Goal: Information Seeking & Learning: Learn about a topic

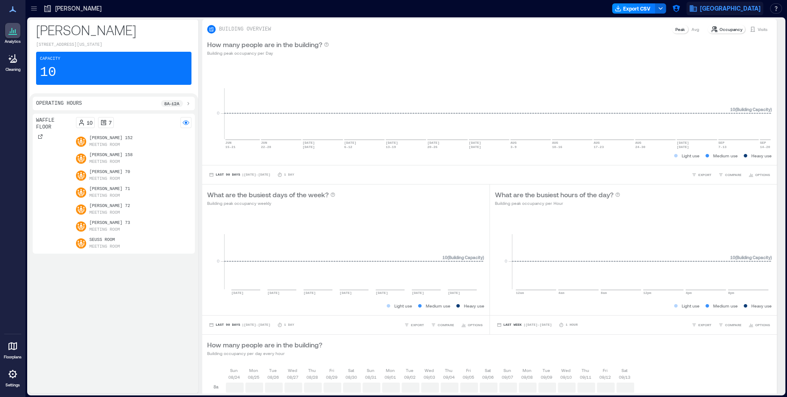
click at [711, 5] on span "[GEOGRAPHIC_DATA]" at bounding box center [730, 8] width 61 height 8
click at [679, 7] on icon "button" at bounding box center [675, 8] width 7 height 7
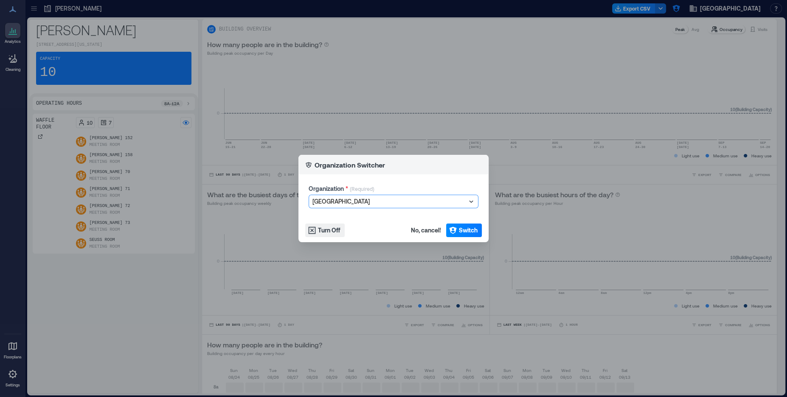
click at [370, 200] on div at bounding box center [389, 201] width 154 height 10
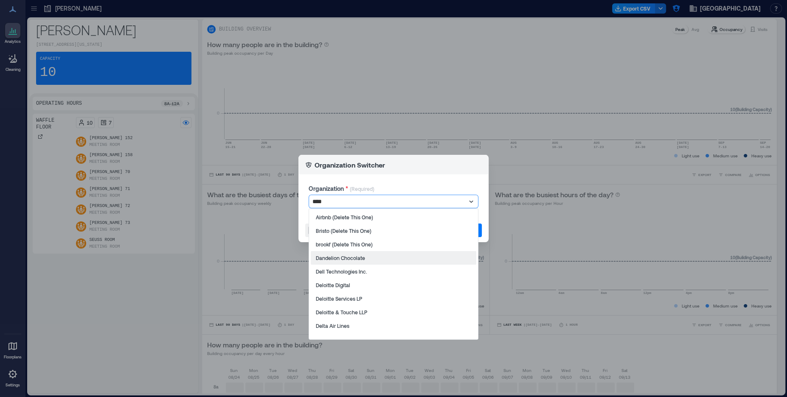
type input "*****"
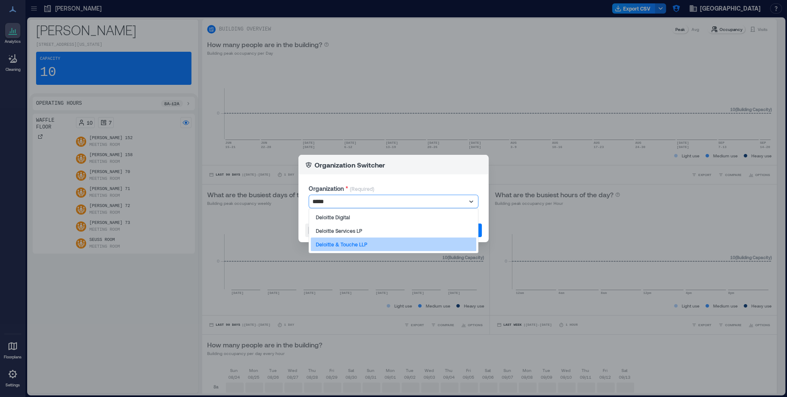
click at [350, 245] on p "Deloitte & Touche LLP" at bounding box center [341, 244] width 51 height 7
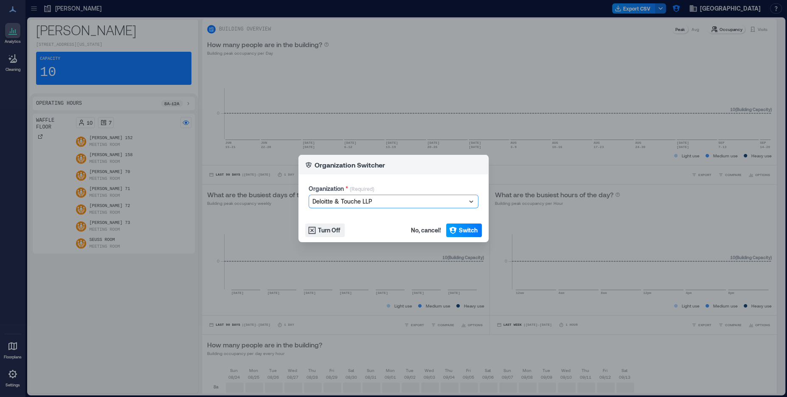
click at [468, 230] on span "Switch" at bounding box center [468, 230] width 19 height 8
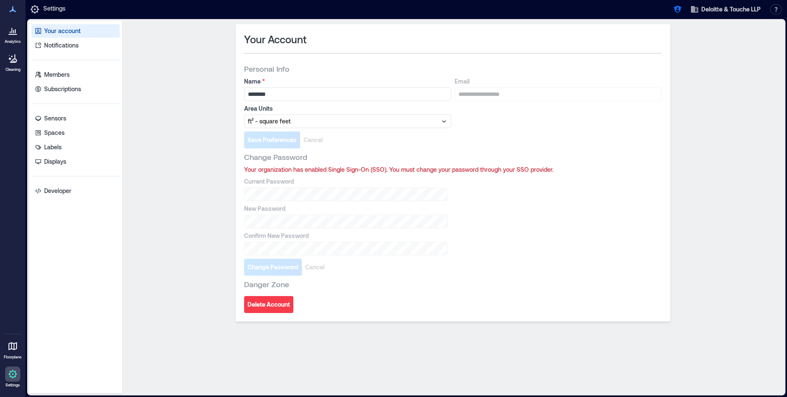
click at [12, 34] on icon at bounding box center [12, 34] width 8 height 1
click at [68, 120] on link "Sensors" at bounding box center [75, 119] width 88 height 14
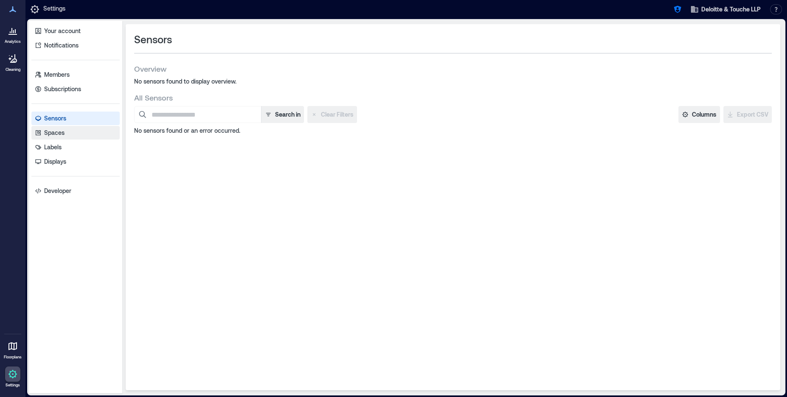
click at [67, 131] on link "Spaces" at bounding box center [75, 133] width 88 height 14
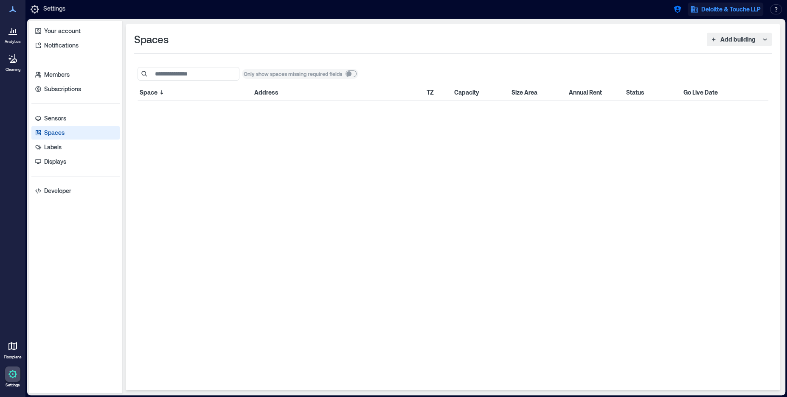
click at [717, 8] on span "Deloitte & Touche LLP" at bounding box center [730, 9] width 59 height 8
click at [693, 11] on icon "button" at bounding box center [694, 9] width 7 height 6
click at [678, 12] on icon "button" at bounding box center [677, 9] width 8 height 8
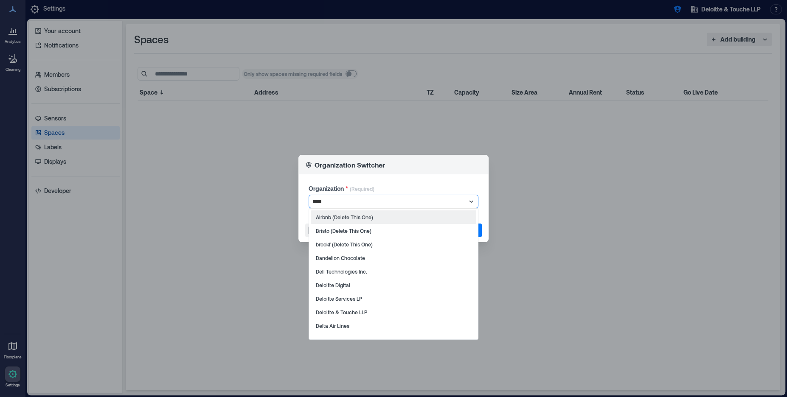
type input "*****"
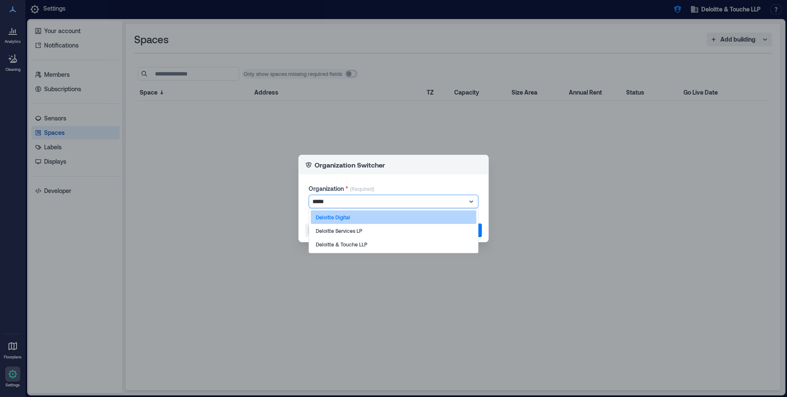
click at [358, 217] on div "Deloitte Digital" at bounding box center [393, 217] width 165 height 14
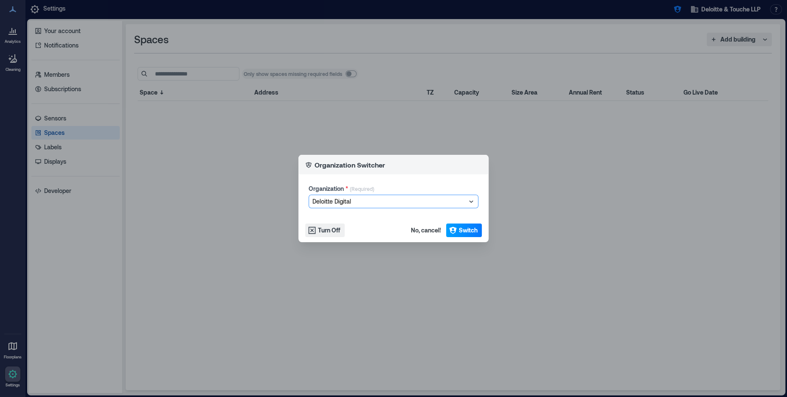
click at [465, 227] on span "Switch" at bounding box center [468, 230] width 19 height 8
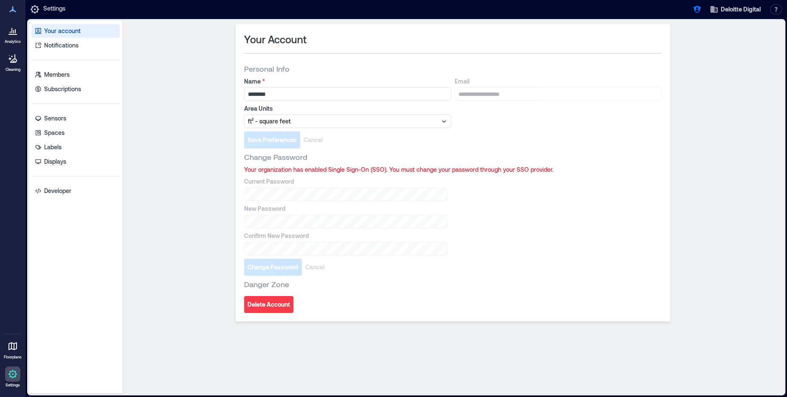
click at [6, 34] on div at bounding box center [12, 30] width 15 height 15
click at [49, 48] on p "Notifications" at bounding box center [61, 45] width 34 height 8
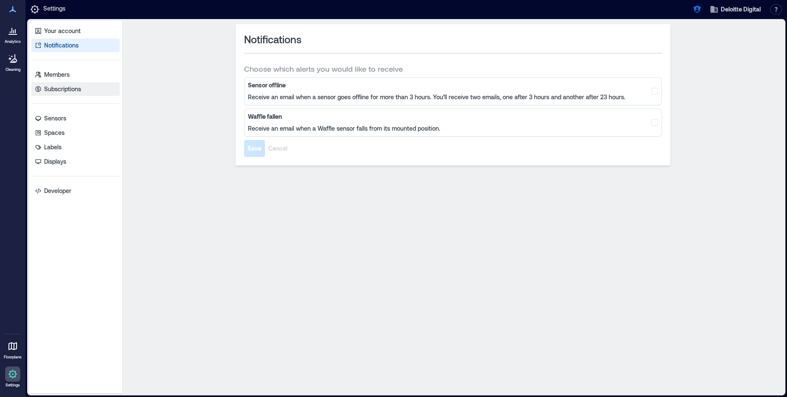
click at [82, 84] on link "Subscriptions" at bounding box center [75, 89] width 88 height 14
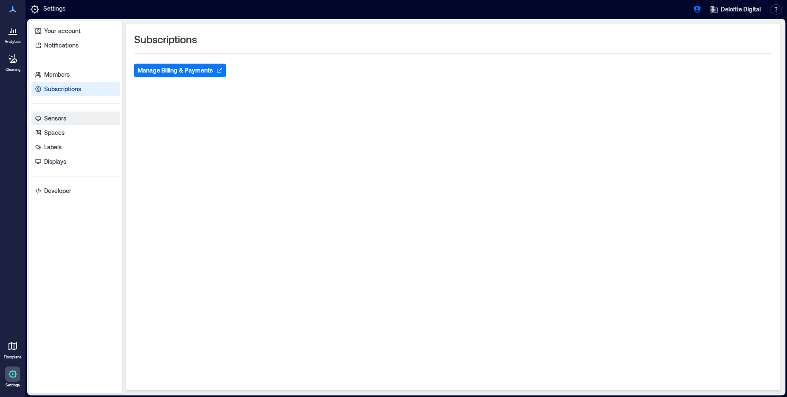
click at [76, 118] on link "Sensors" at bounding box center [75, 119] width 88 height 14
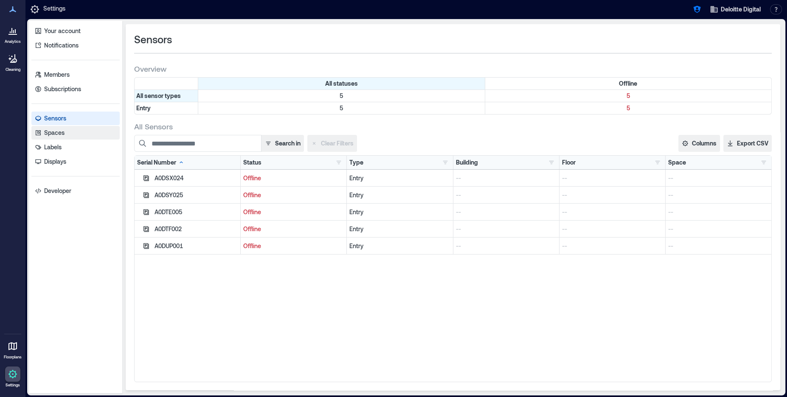
click at [79, 131] on link "Spaces" at bounding box center [75, 133] width 88 height 14
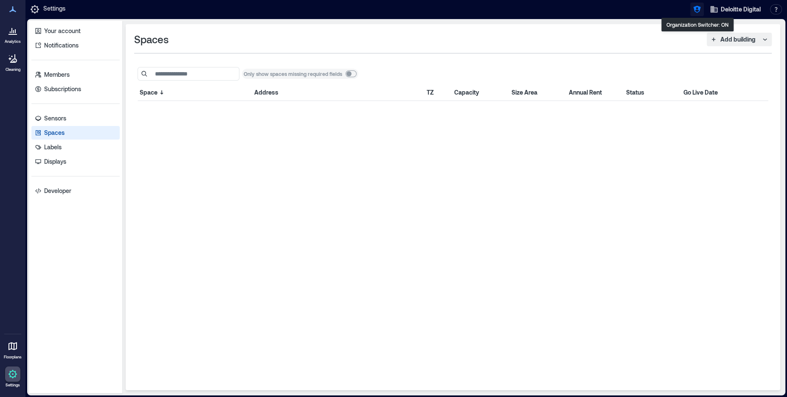
click at [698, 7] on icon "button" at bounding box center [696, 9] width 7 height 7
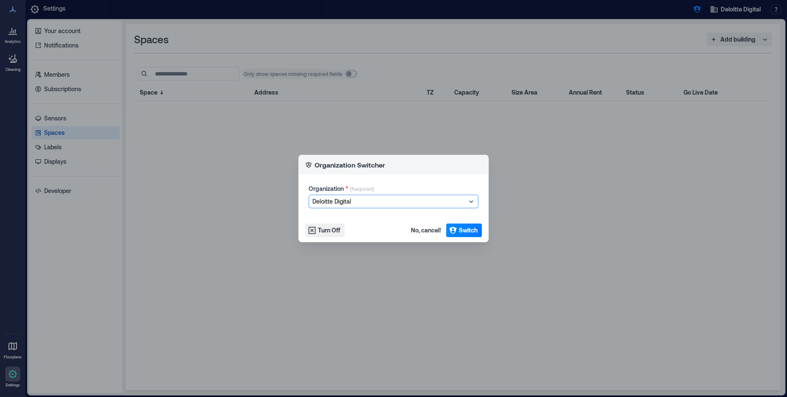
click at [355, 200] on div at bounding box center [389, 201] width 154 height 10
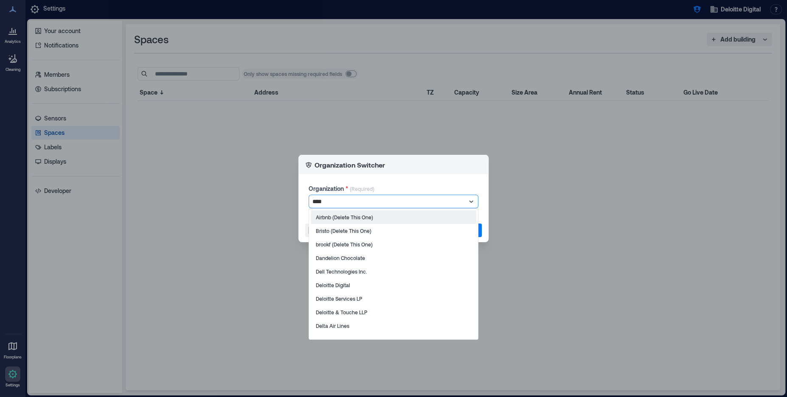
type input "*****"
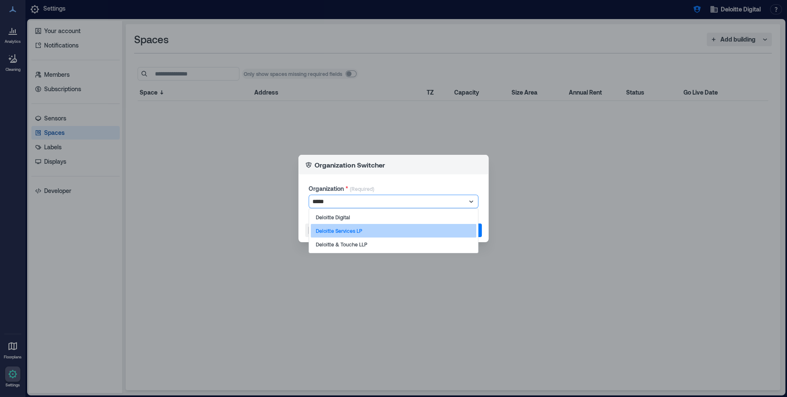
click at [340, 232] on p "Deloitte Services LP" at bounding box center [339, 230] width 46 height 7
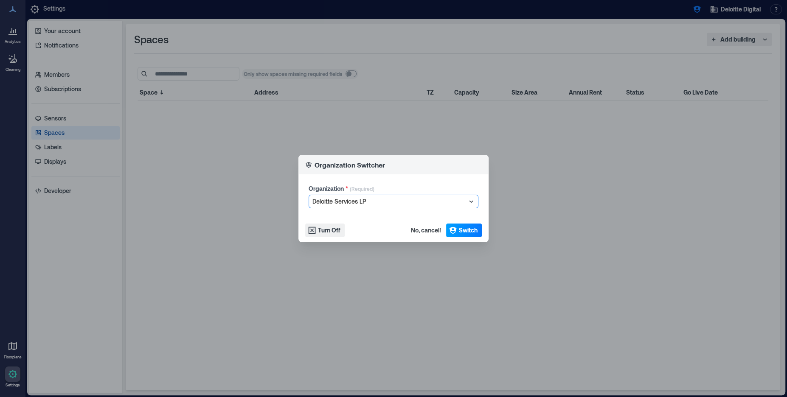
click at [460, 231] on span "Switch" at bounding box center [468, 230] width 19 height 8
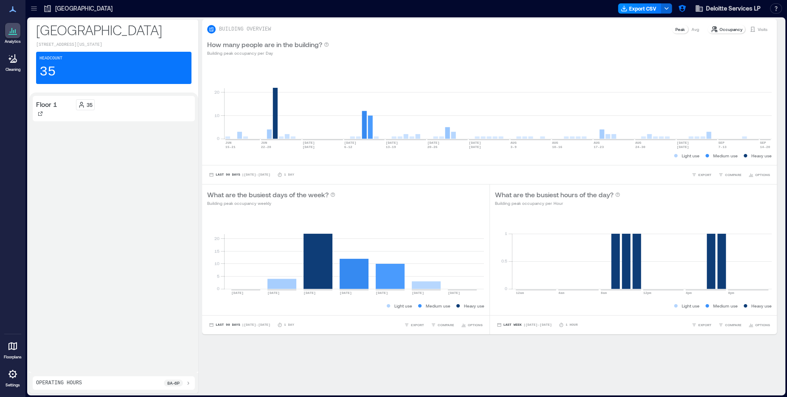
click at [35, 10] on icon at bounding box center [34, 8] width 8 height 8
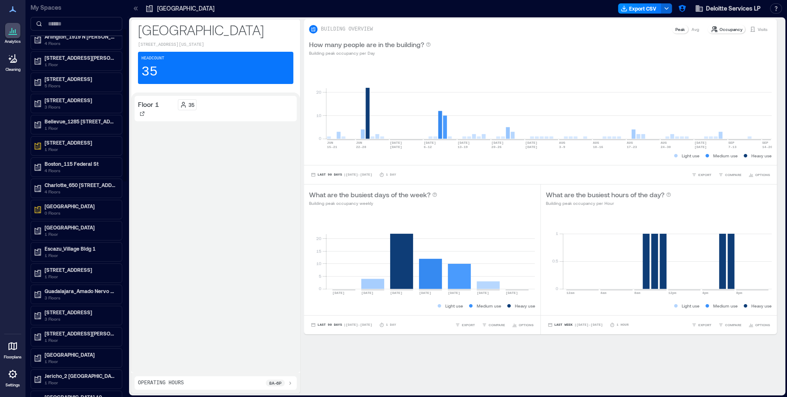
scroll to position [57, 0]
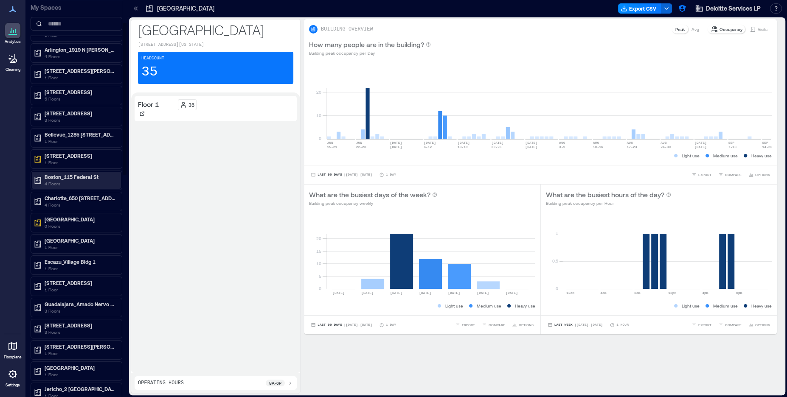
click at [76, 180] on p "4 Floors" at bounding box center [80, 183] width 71 height 7
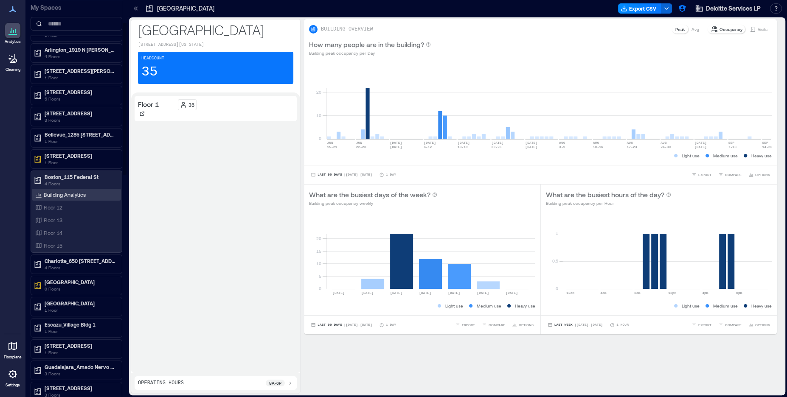
click at [66, 194] on p "Building Analytics" at bounding box center [65, 194] width 42 height 7
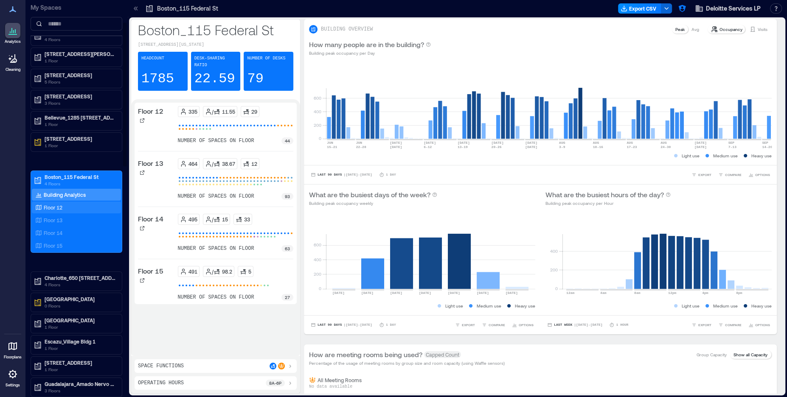
click at [62, 204] on p "Floor 12" at bounding box center [53, 207] width 19 height 7
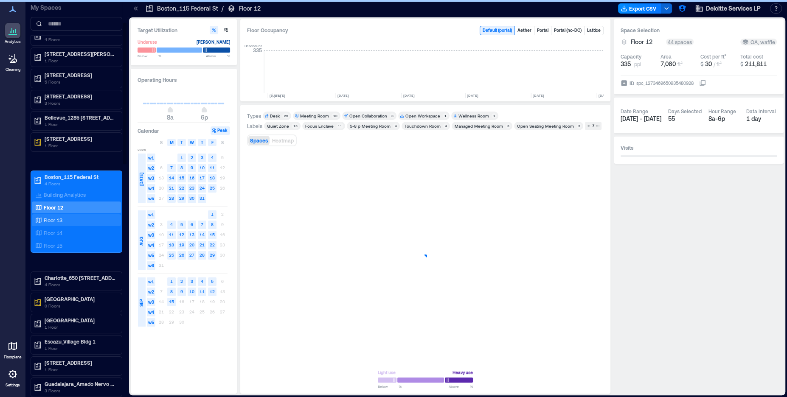
scroll to position [0, 476]
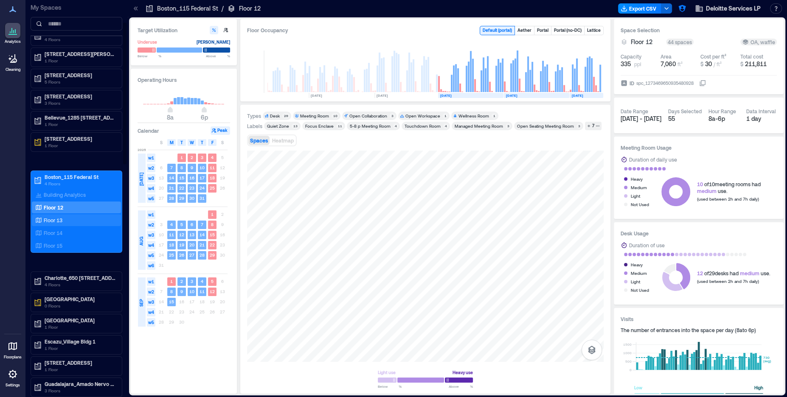
click at [58, 217] on p "Floor 13" at bounding box center [53, 220] width 19 height 7
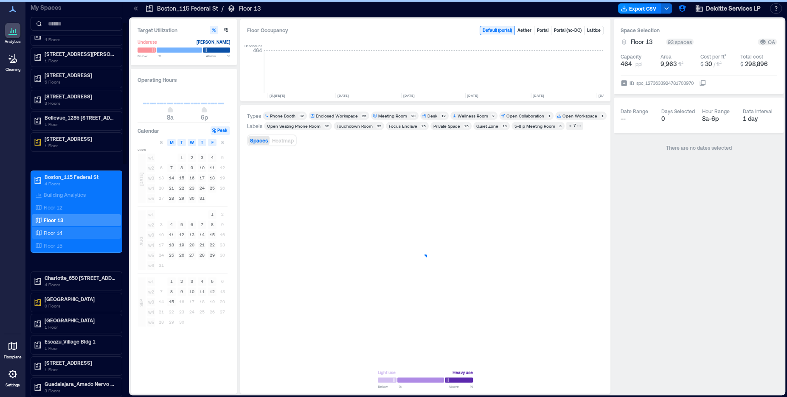
scroll to position [0, 476]
